Goal: Task Accomplishment & Management: Manage account settings

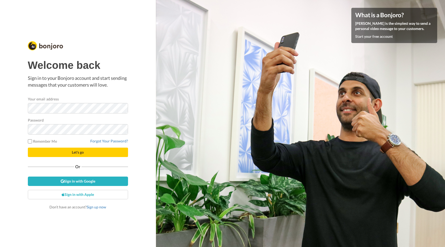
click at [445, 109] on com-1password-button at bounding box center [445, 123] width 0 height 247
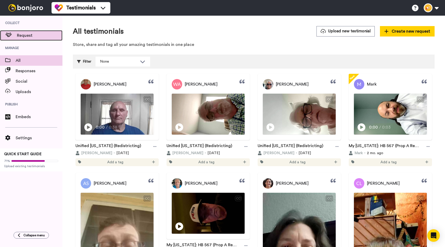
click at [21, 36] on span "Request" at bounding box center [40, 35] width 46 height 6
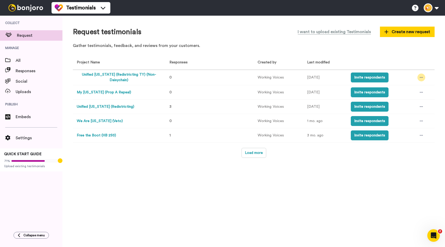
click at [420, 76] on icon at bounding box center [421, 78] width 3 height 4
click at [404, 116] on span "Edit project" at bounding box center [409, 115] width 20 height 4
